Goal: Task Accomplishment & Management: Use online tool/utility

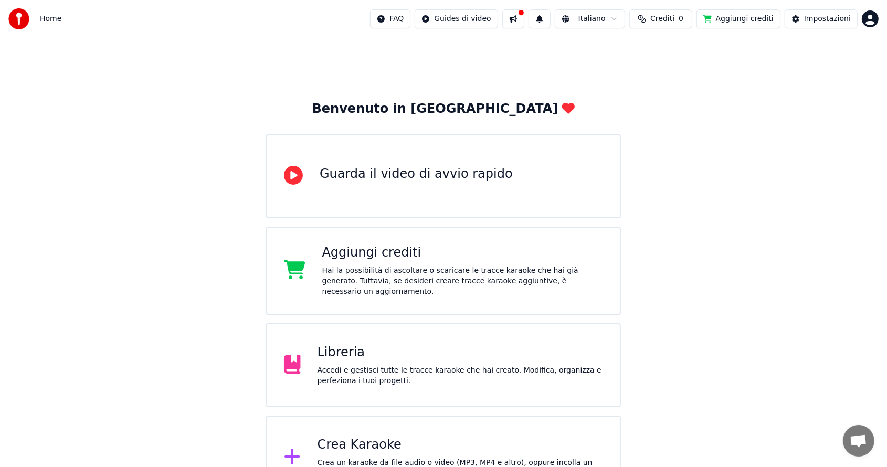
scroll to position [28, 0]
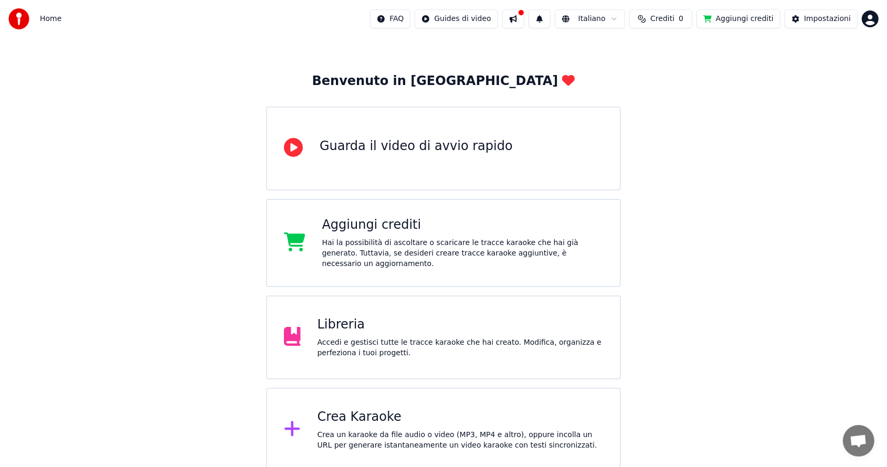
click at [355, 415] on div "Crea Karaoke" at bounding box center [460, 417] width 286 height 17
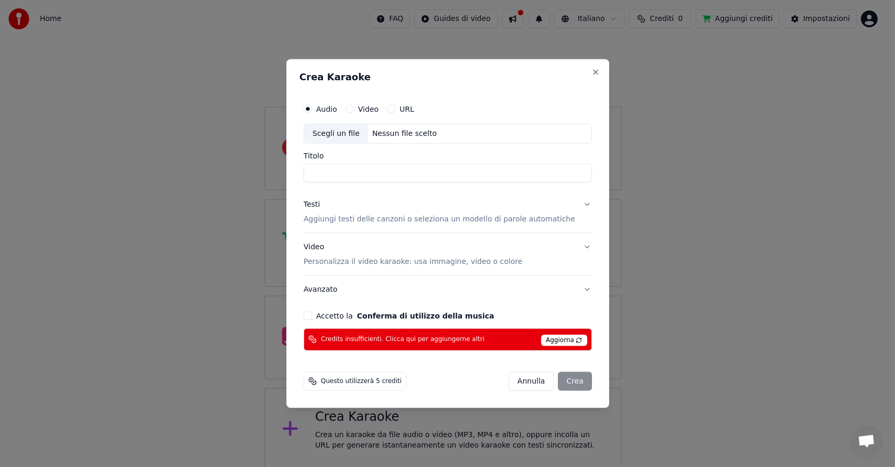
click at [312, 316] on button "Accetto la Conferma di utilizzo della musica" at bounding box center [308, 315] width 8 height 8
click at [558, 339] on span "Aggiorna" at bounding box center [564, 340] width 46 height 12
click at [370, 380] on span "Questo utilizzerà 5 crediti" at bounding box center [361, 381] width 81 height 8
click at [453, 377] on div "Questo utilizzerà 5 crediti [PERSON_NAME]" at bounding box center [448, 380] width 289 height 19
click at [338, 131] on div "Scegli un file" at bounding box center [336, 133] width 64 height 19
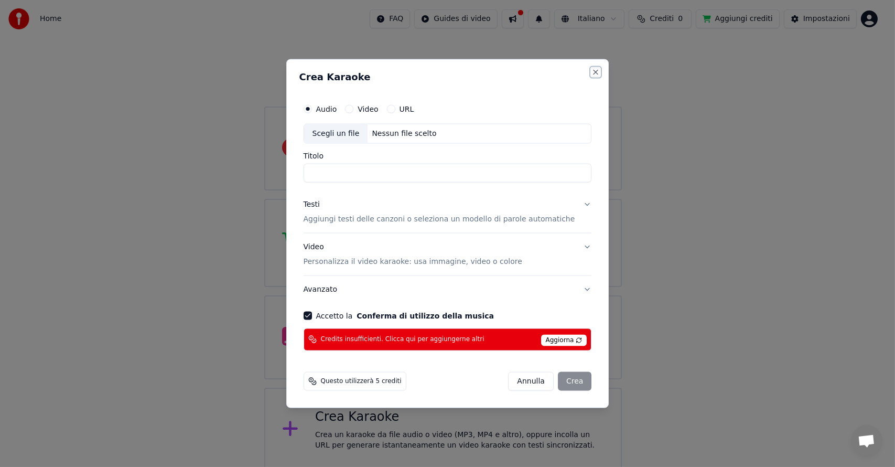
click at [592, 70] on button "Close" at bounding box center [596, 72] width 8 height 8
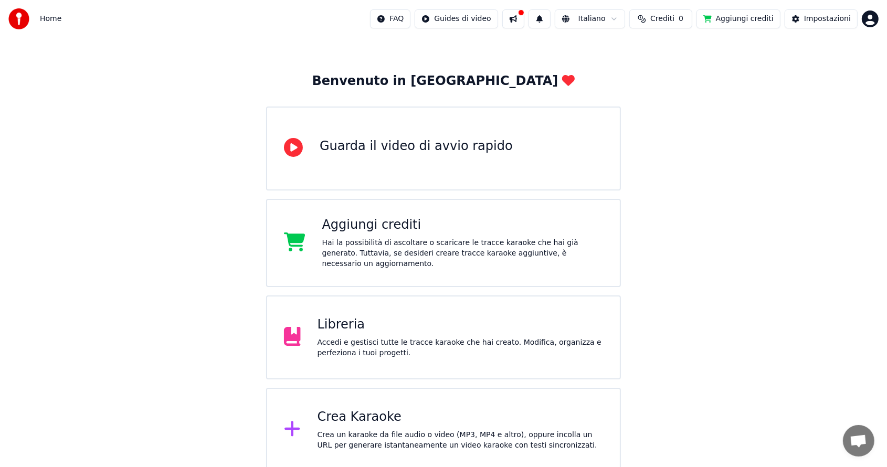
click at [361, 230] on div "Aggiungi crediti" at bounding box center [462, 225] width 281 height 17
click at [371, 416] on div "Crea Karaoke" at bounding box center [460, 417] width 286 height 17
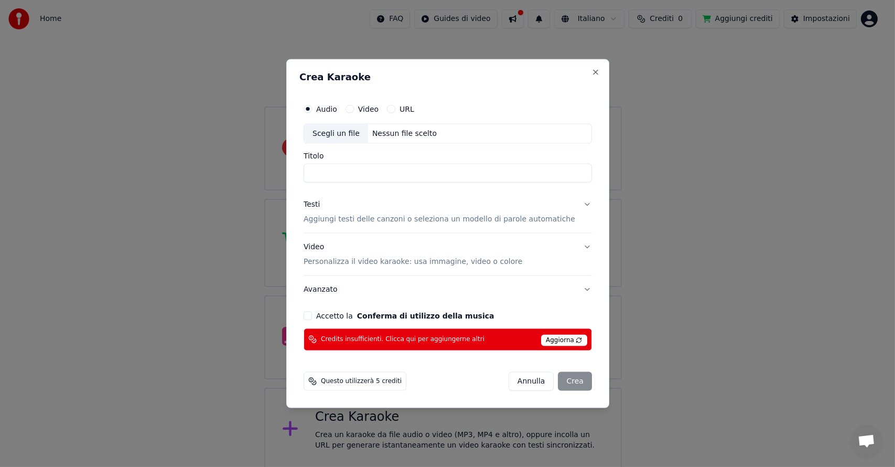
click at [526, 380] on button "Annulla" at bounding box center [531, 380] width 46 height 19
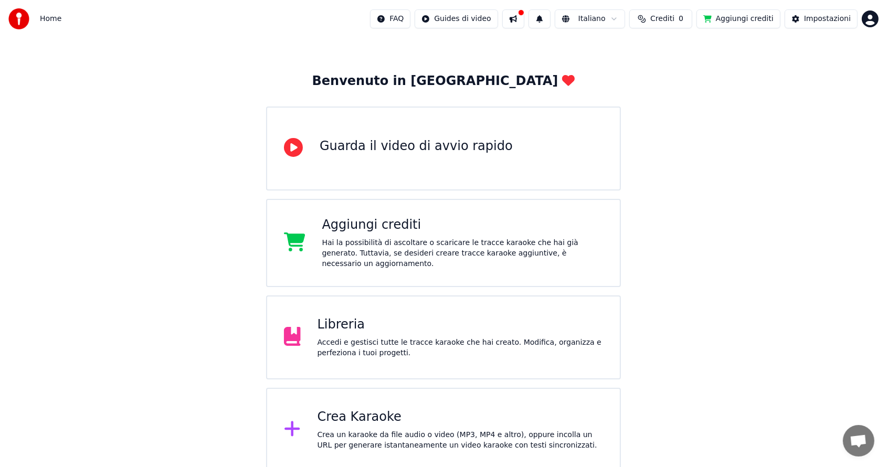
click at [411, 338] on div "Accedi e gestisci tutte le tracce karaoke che hai creato. Modifica, organizza e…" at bounding box center [460, 347] width 286 height 21
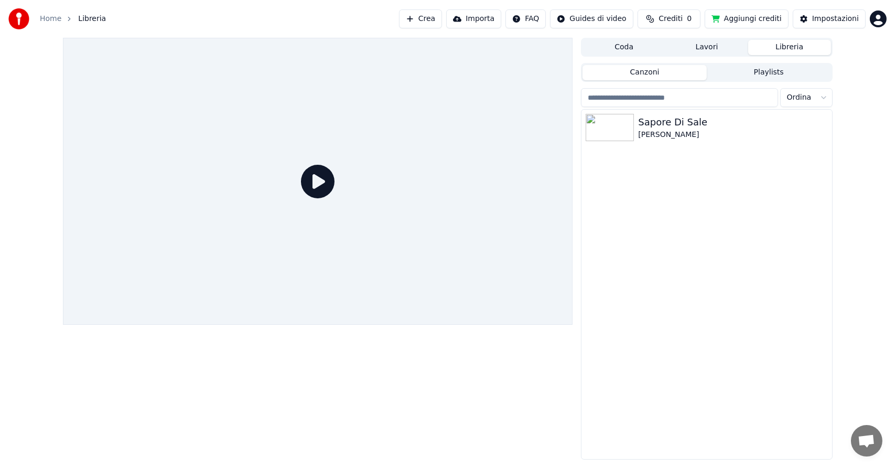
click at [323, 178] on icon at bounding box center [318, 182] width 34 height 34
click at [315, 180] on icon at bounding box center [318, 182] width 34 height 34
click at [628, 129] on img at bounding box center [610, 127] width 48 height 27
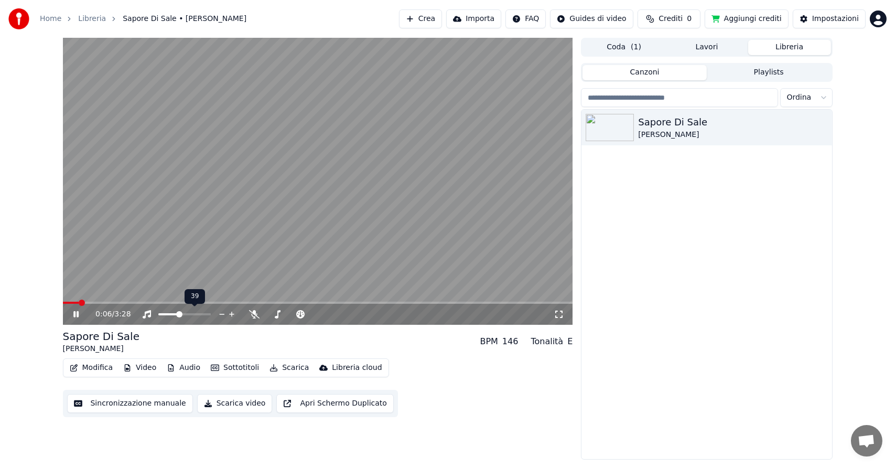
click at [179, 315] on span at bounding box center [179, 314] width 6 height 6
click at [226, 303] on span at bounding box center [318, 303] width 510 height 2
click at [176, 313] on span at bounding box center [177, 314] width 6 height 6
click at [76, 312] on icon at bounding box center [83, 314] width 25 height 8
